Goal: Task Accomplishment & Management: Use online tool/utility

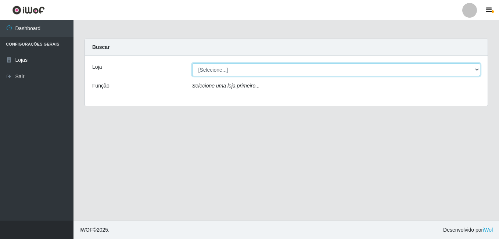
click at [477, 70] on select "[Selecione...] Bemais Supermercados - B9 Bessa" at bounding box center [336, 69] width 288 height 13
select select "410"
click at [192, 63] on select "[Selecione...] Bemais Supermercados - B9 Bessa" at bounding box center [336, 69] width 288 height 13
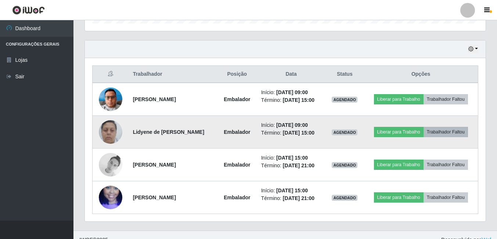
scroll to position [249, 0]
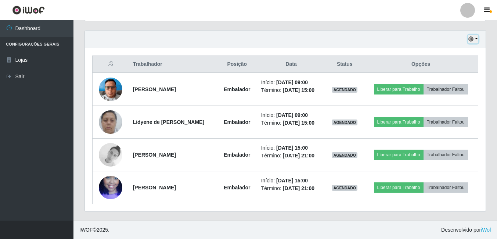
click at [477, 41] on button "button" at bounding box center [473, 39] width 10 height 8
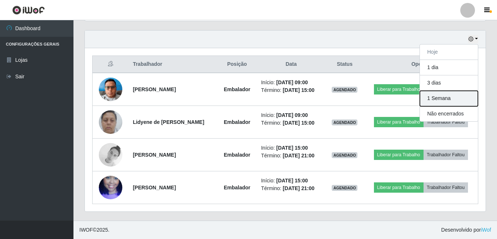
click at [449, 100] on button "1 Semana" at bounding box center [449, 98] width 58 height 15
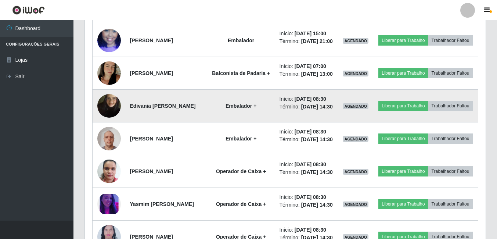
scroll to position [432, 0]
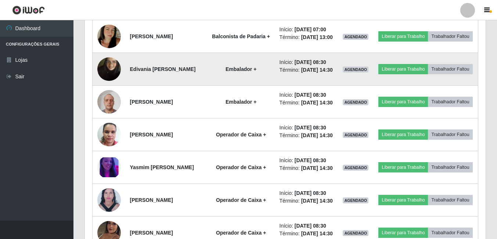
click at [111, 90] on img at bounding box center [108, 69] width 23 height 42
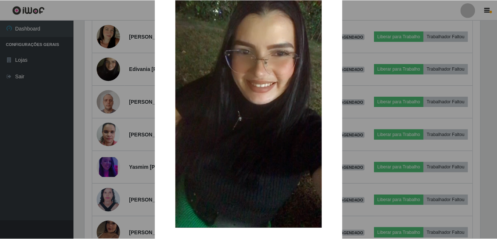
scroll to position [73, 0]
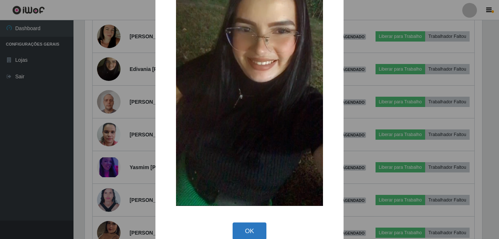
click at [245, 230] on button "OK" at bounding box center [249, 230] width 34 height 17
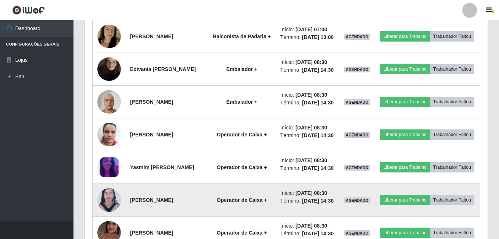
scroll to position [152, 401]
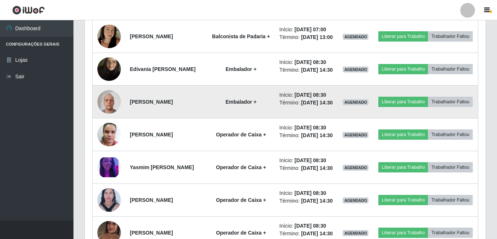
click at [114, 117] on img at bounding box center [108, 101] width 23 height 31
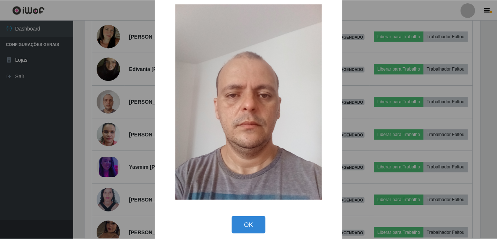
scroll to position [21, 0]
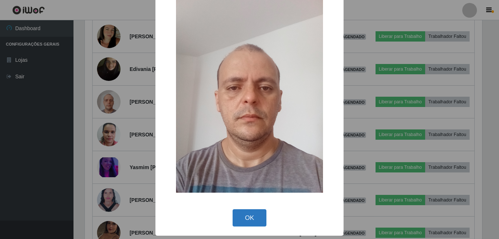
click at [241, 223] on button "OK" at bounding box center [249, 217] width 34 height 17
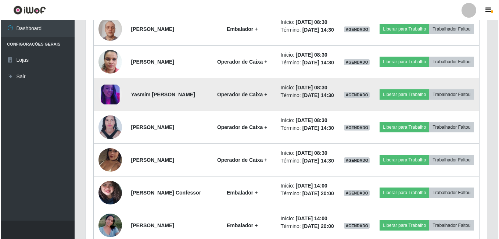
scroll to position [506, 0]
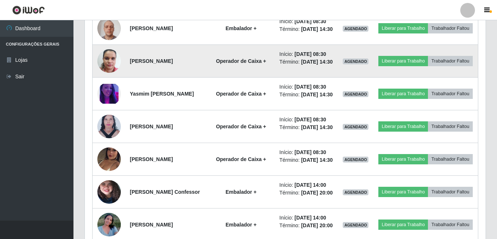
click at [104, 77] on img at bounding box center [108, 61] width 23 height 32
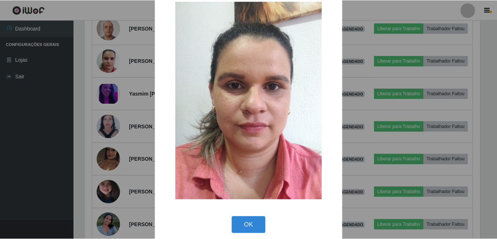
scroll to position [23, 0]
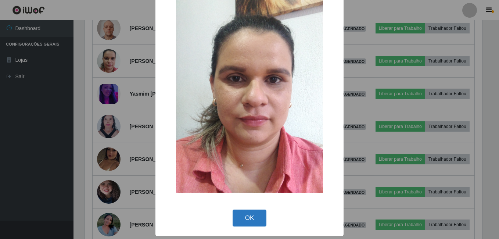
click at [250, 210] on button "OK" at bounding box center [249, 217] width 34 height 17
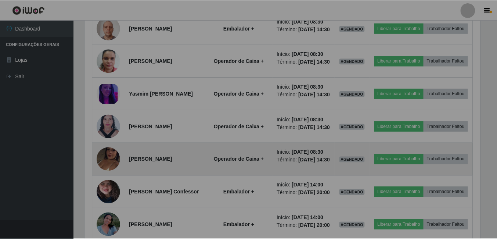
scroll to position [152, 401]
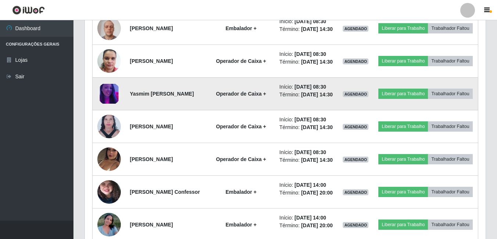
click at [102, 104] on img at bounding box center [108, 94] width 23 height 20
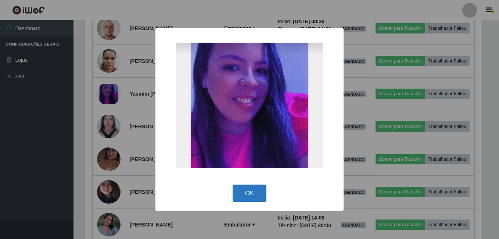
click at [262, 190] on button "OK" at bounding box center [249, 192] width 34 height 17
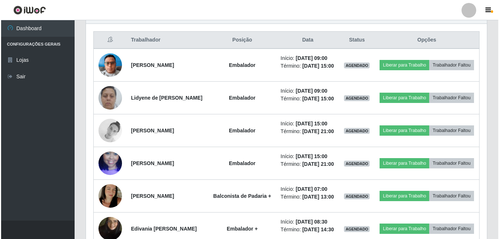
scroll to position [284, 0]
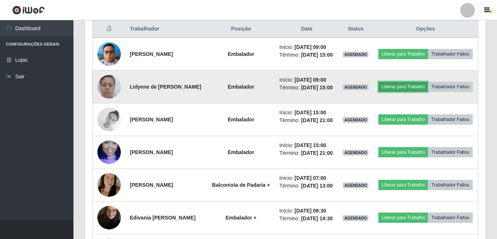
click at [424, 87] on button "Liberar para Trabalho" at bounding box center [403, 87] width 50 height 10
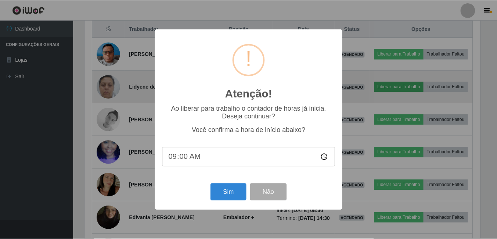
scroll to position [152, 397]
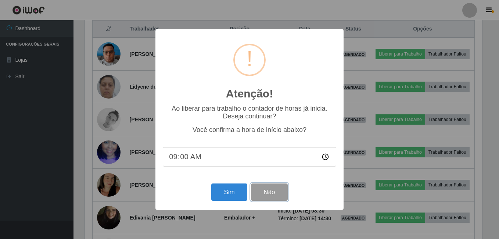
click at [269, 195] on button "Não" at bounding box center [269, 191] width 36 height 17
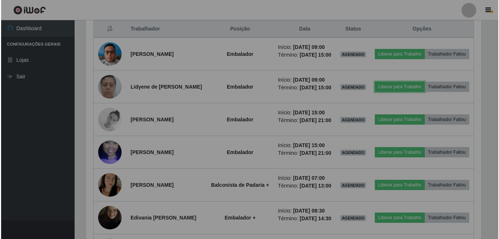
scroll to position [152, 401]
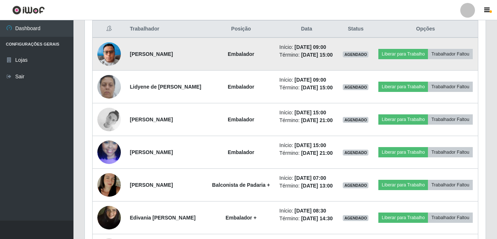
click at [430, 46] on td "Liberar para Trabalho Trabalhador Faltou" at bounding box center [425, 53] width 105 height 33
click at [421, 49] on button "Liberar para Trabalho" at bounding box center [403, 54] width 50 height 10
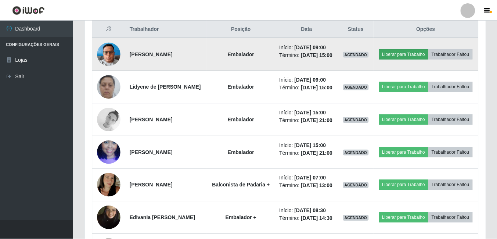
scroll to position [152, 397]
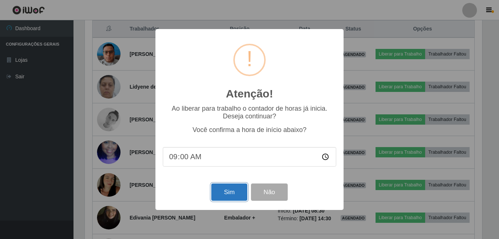
click at [238, 194] on button "Sim" at bounding box center [229, 191] width 36 height 17
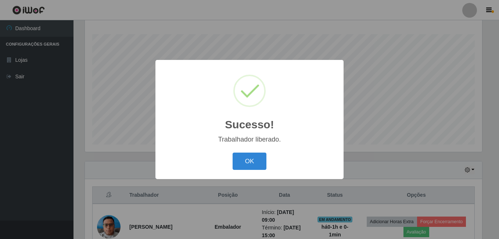
click at [254, 156] on button "OK" at bounding box center [249, 160] width 34 height 17
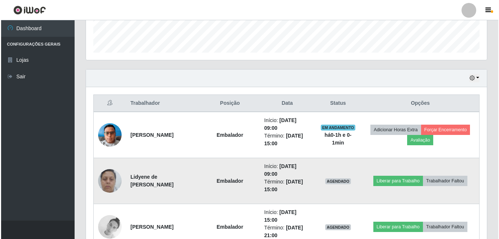
scroll to position [228, 0]
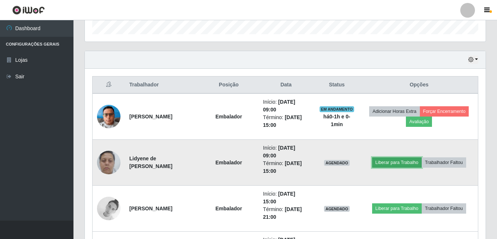
click at [394, 160] on button "Liberar para Trabalho" at bounding box center [397, 162] width 50 height 10
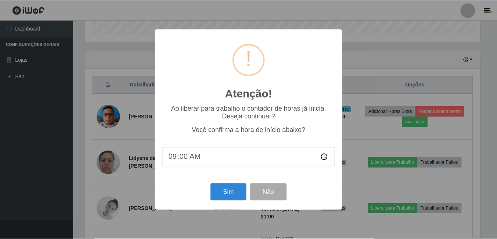
scroll to position [152, 397]
click at [232, 190] on button "Sim" at bounding box center [229, 191] width 36 height 17
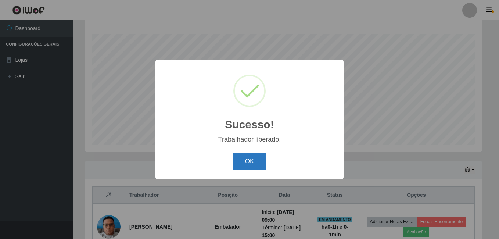
click at [239, 153] on button "OK" at bounding box center [249, 160] width 34 height 17
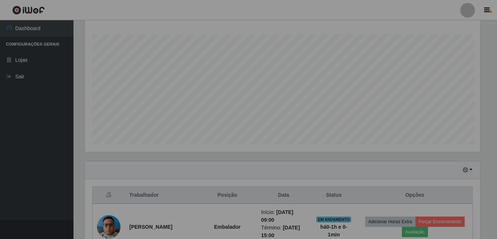
scroll to position [152, 401]
